Goal: Transaction & Acquisition: Purchase product/service

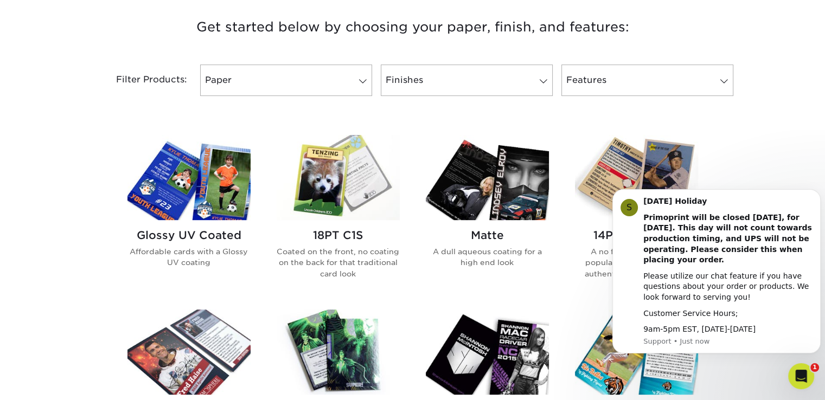
scroll to position [412, 0]
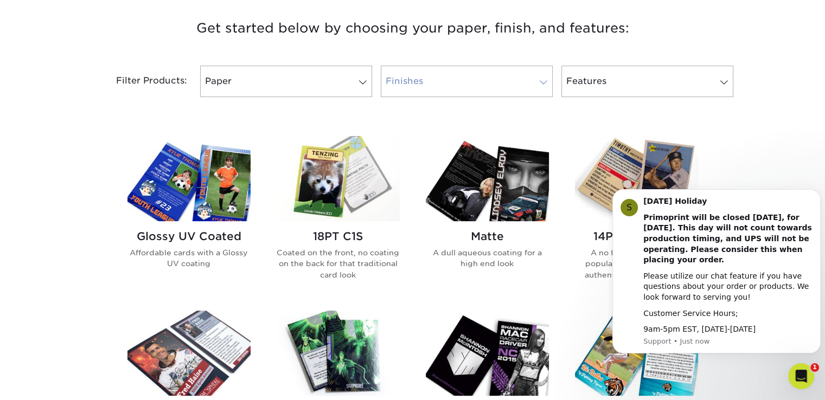
click at [403, 76] on link "Finishes" at bounding box center [467, 81] width 172 height 31
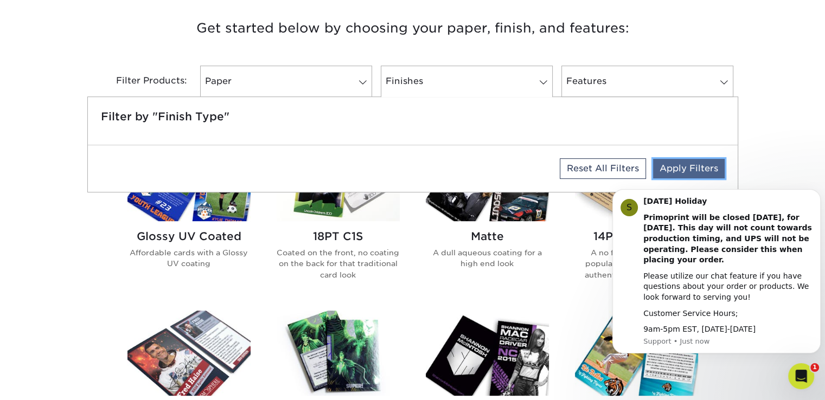
click at [662, 165] on link "Apply Filters" at bounding box center [689, 169] width 72 height 20
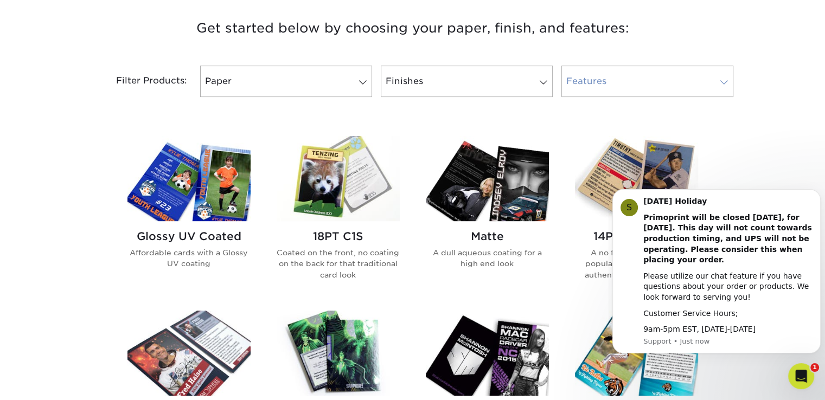
click at [581, 76] on link "Features" at bounding box center [648, 81] width 172 height 31
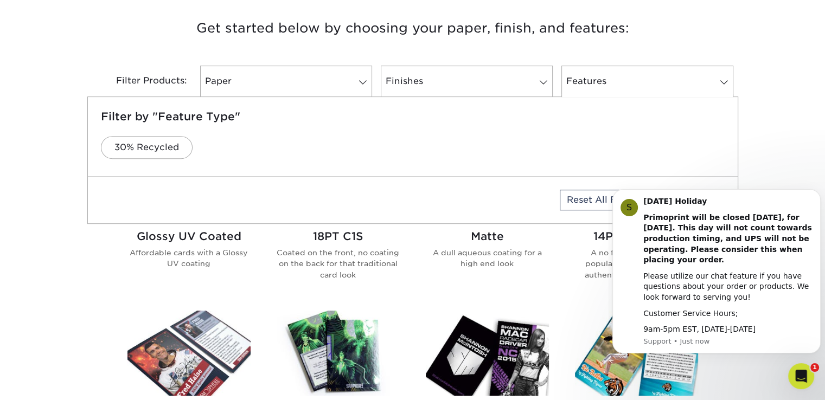
click at [419, 63] on div "Filter Products: Paper Filter by "Paper Type" Reset All Filters Apply Filters F…" at bounding box center [412, 88] width 651 height 71
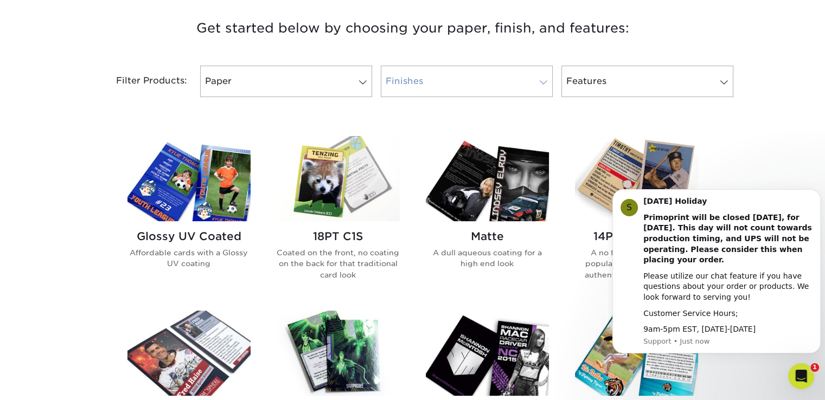
click at [419, 77] on link "Finishes" at bounding box center [467, 81] width 172 height 31
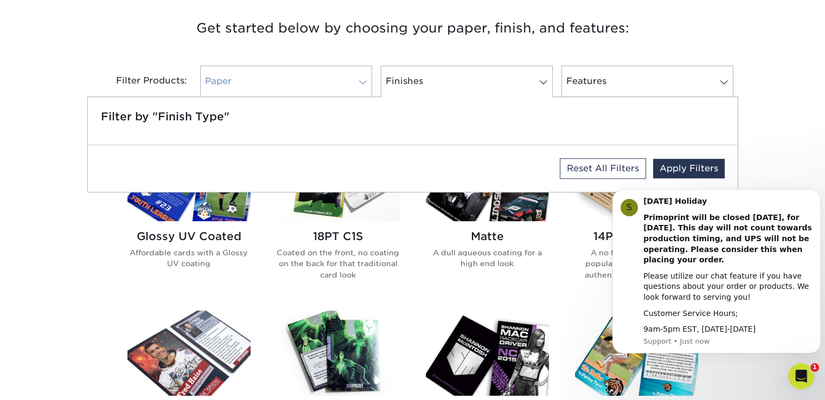
click at [307, 67] on link "Paper" at bounding box center [286, 81] width 172 height 31
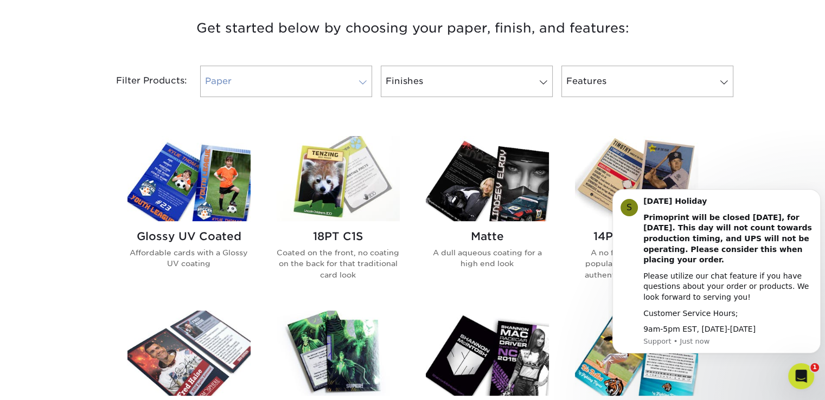
click at [247, 79] on link "Paper" at bounding box center [286, 81] width 172 height 31
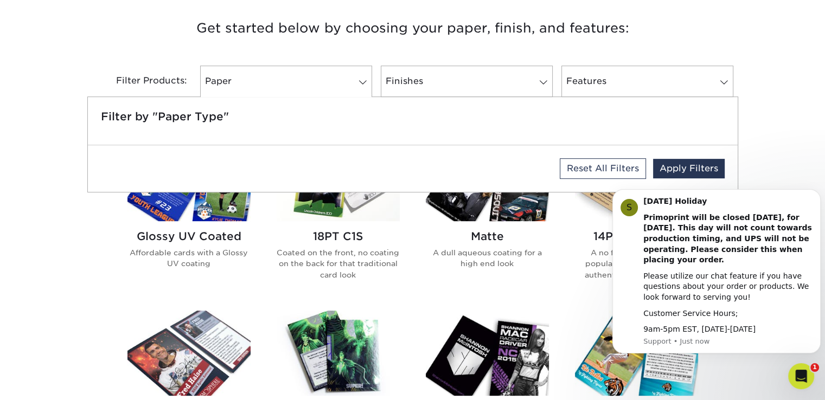
click at [203, 126] on div "Filter by "Paper Type"" at bounding box center [413, 121] width 650 height 48
click html "S [DATE] Holiday Primoprint will be closed [DATE], for [DATE]. This day will no…"
click at [710, 168] on link "Apply Filters" at bounding box center [689, 169] width 72 height 20
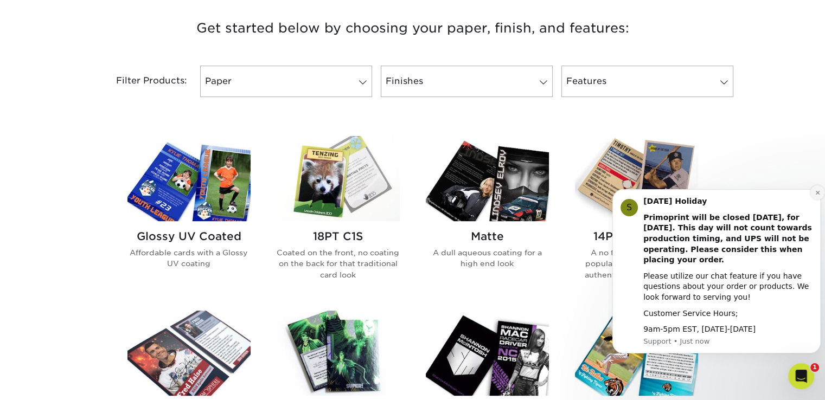
click at [817, 193] on icon "Dismiss notification" at bounding box center [817, 193] width 4 height 4
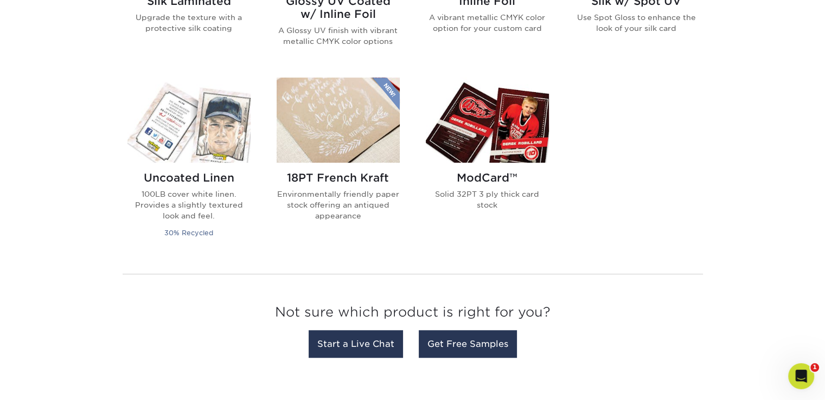
scroll to position [833, 0]
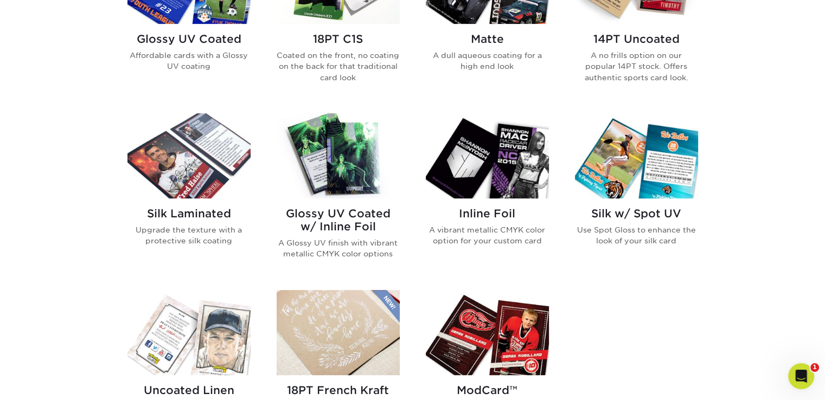
scroll to position [610, 0]
drag, startPoint x: 328, startPoint y: 189, endPoint x: 296, endPoint y: 174, distance: 35.7
click at [296, 174] on img at bounding box center [338, 155] width 123 height 85
